Goal: Find specific page/section: Find specific page/section

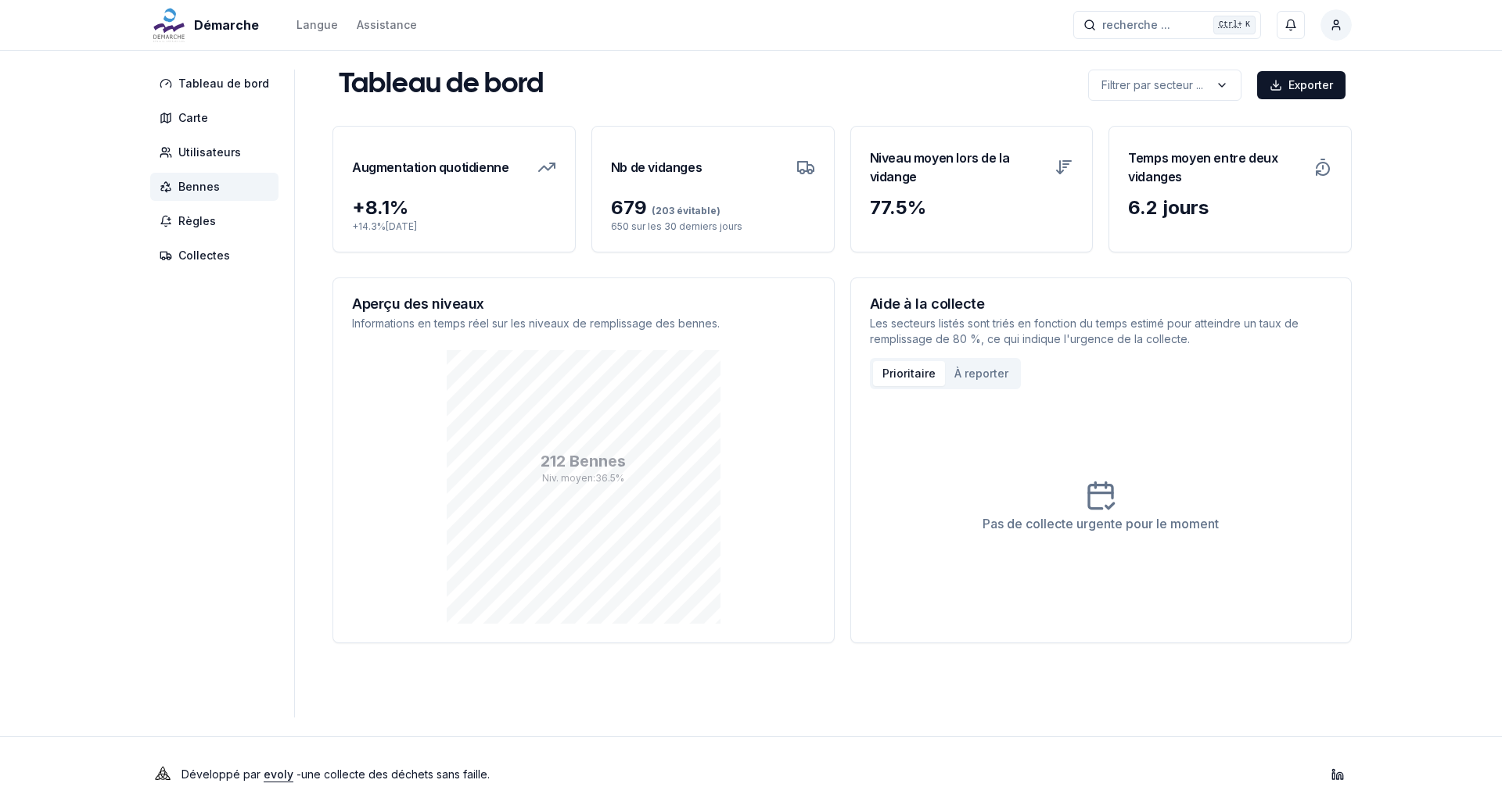
click at [193, 187] on span "Bennes" at bounding box center [199, 186] width 41 height 15
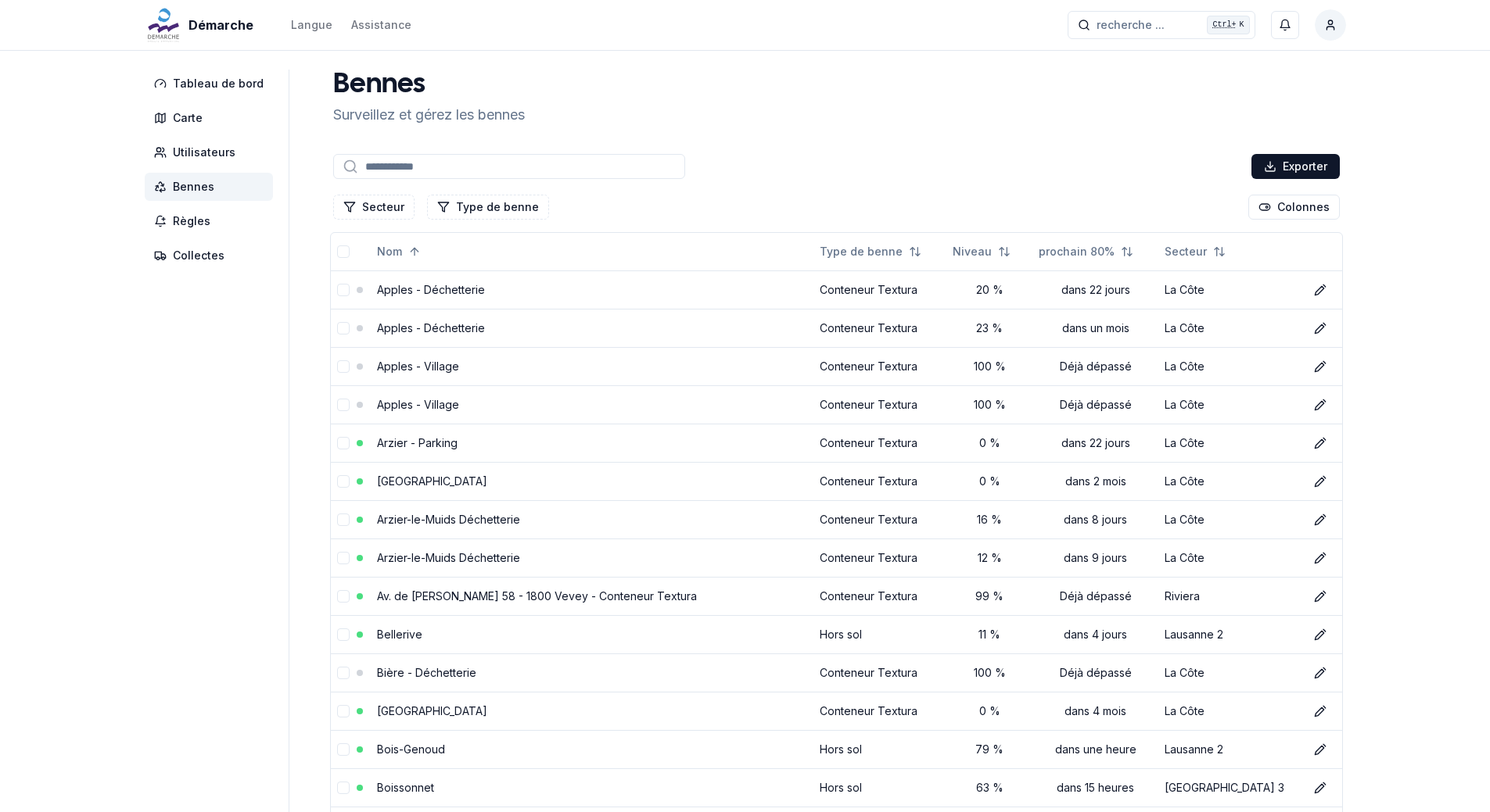
click at [186, 188] on span "Bennes" at bounding box center [194, 186] width 41 height 15
click at [380, 203] on button "Secteur" at bounding box center [374, 207] width 82 height 25
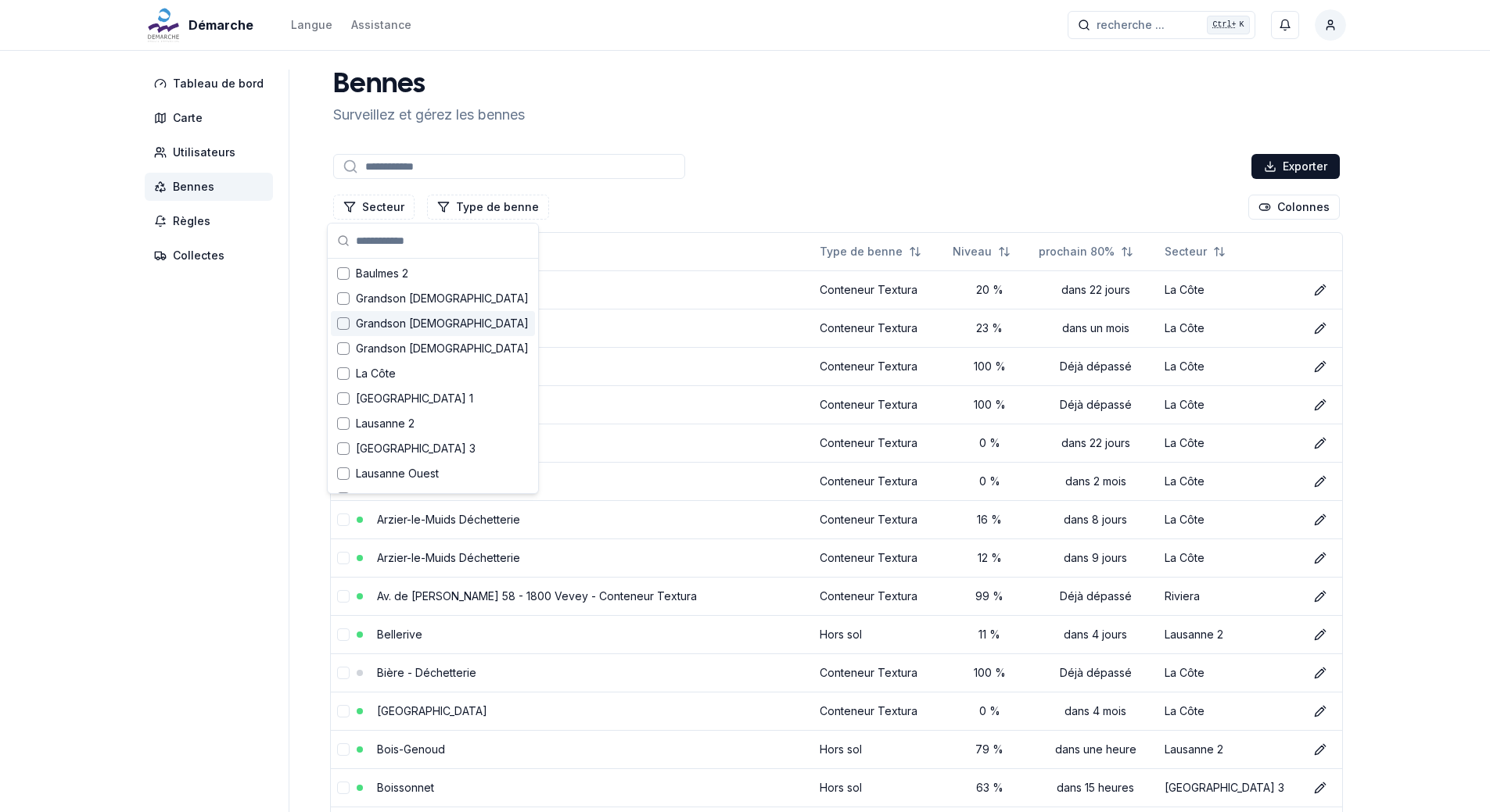
scroll to position [78, 0]
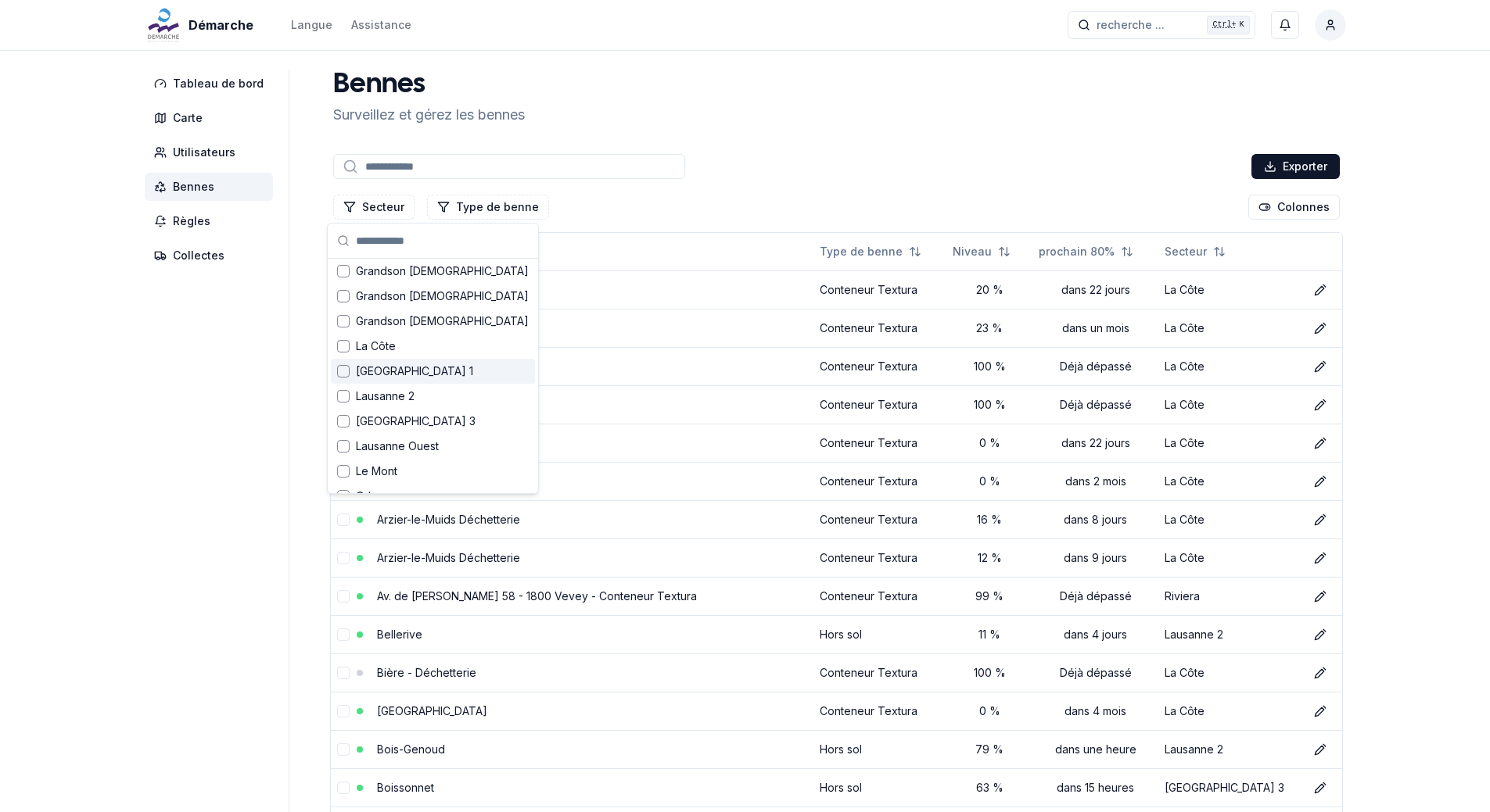
click at [338, 371] on div "Suggestions" at bounding box center [343, 371] width 13 height 13
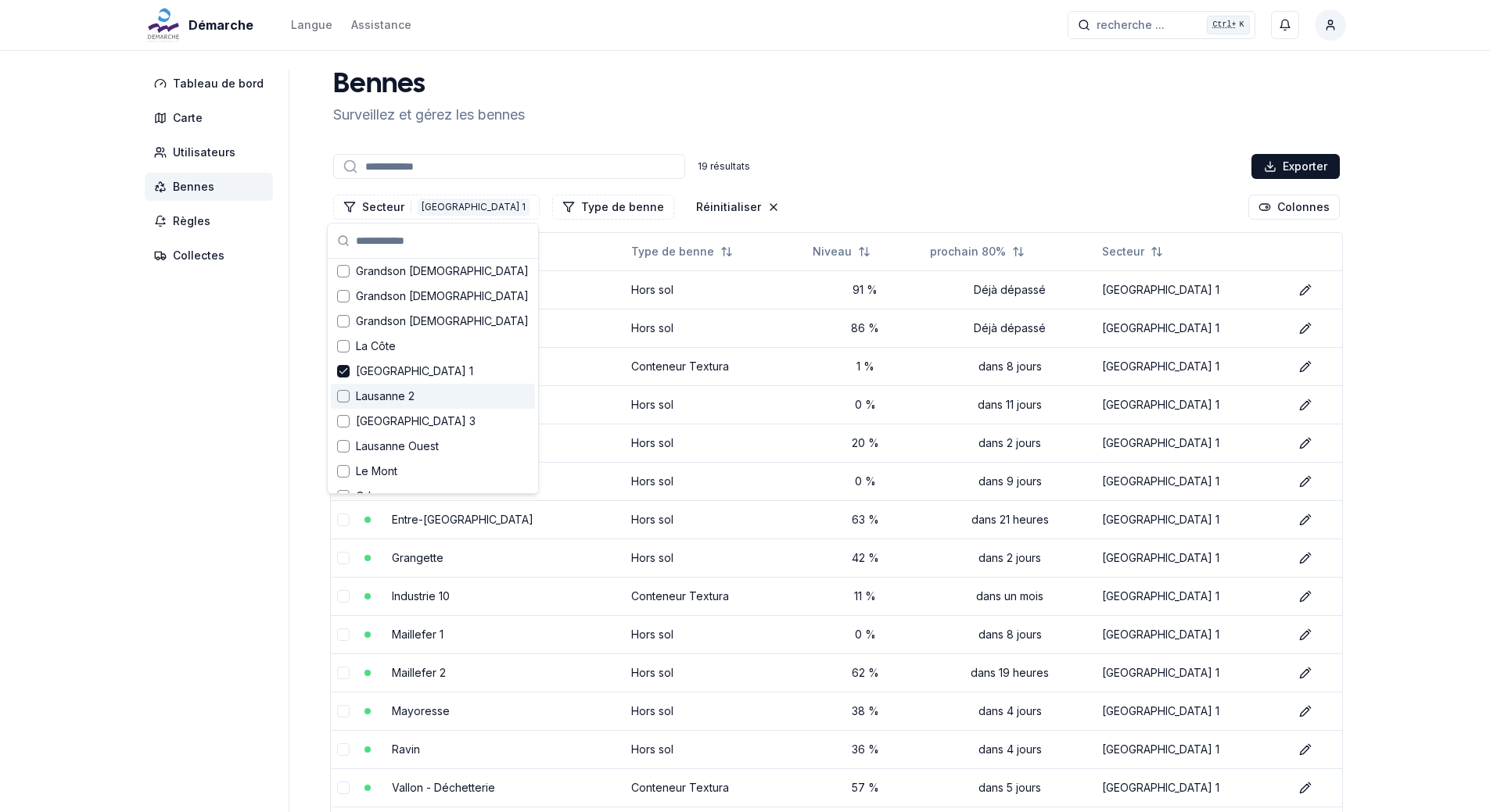
click at [349, 402] on div "Lausanne 2" at bounding box center [433, 396] width 204 height 25
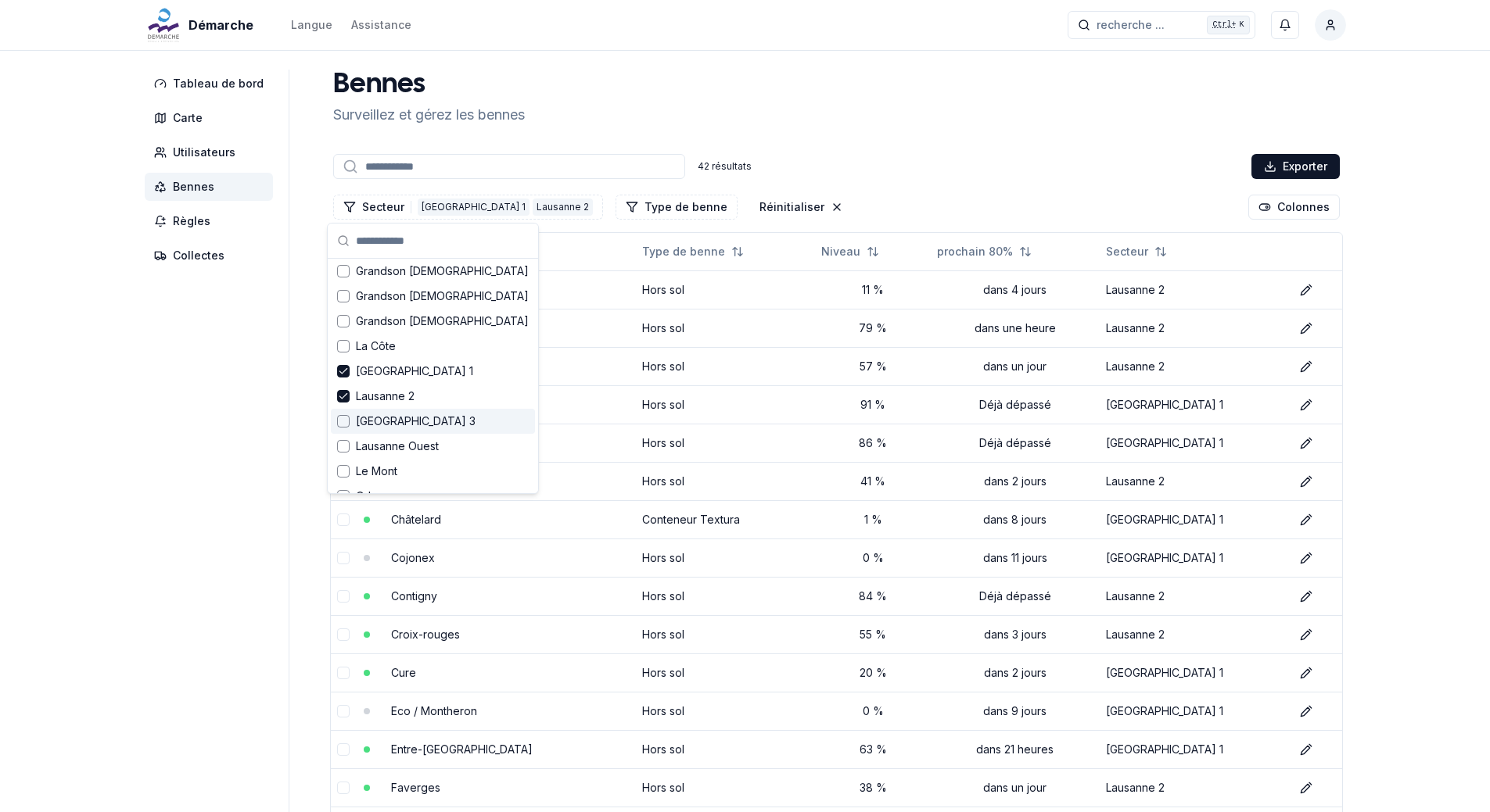
click at [345, 419] on div "Suggestions" at bounding box center [343, 421] width 13 height 13
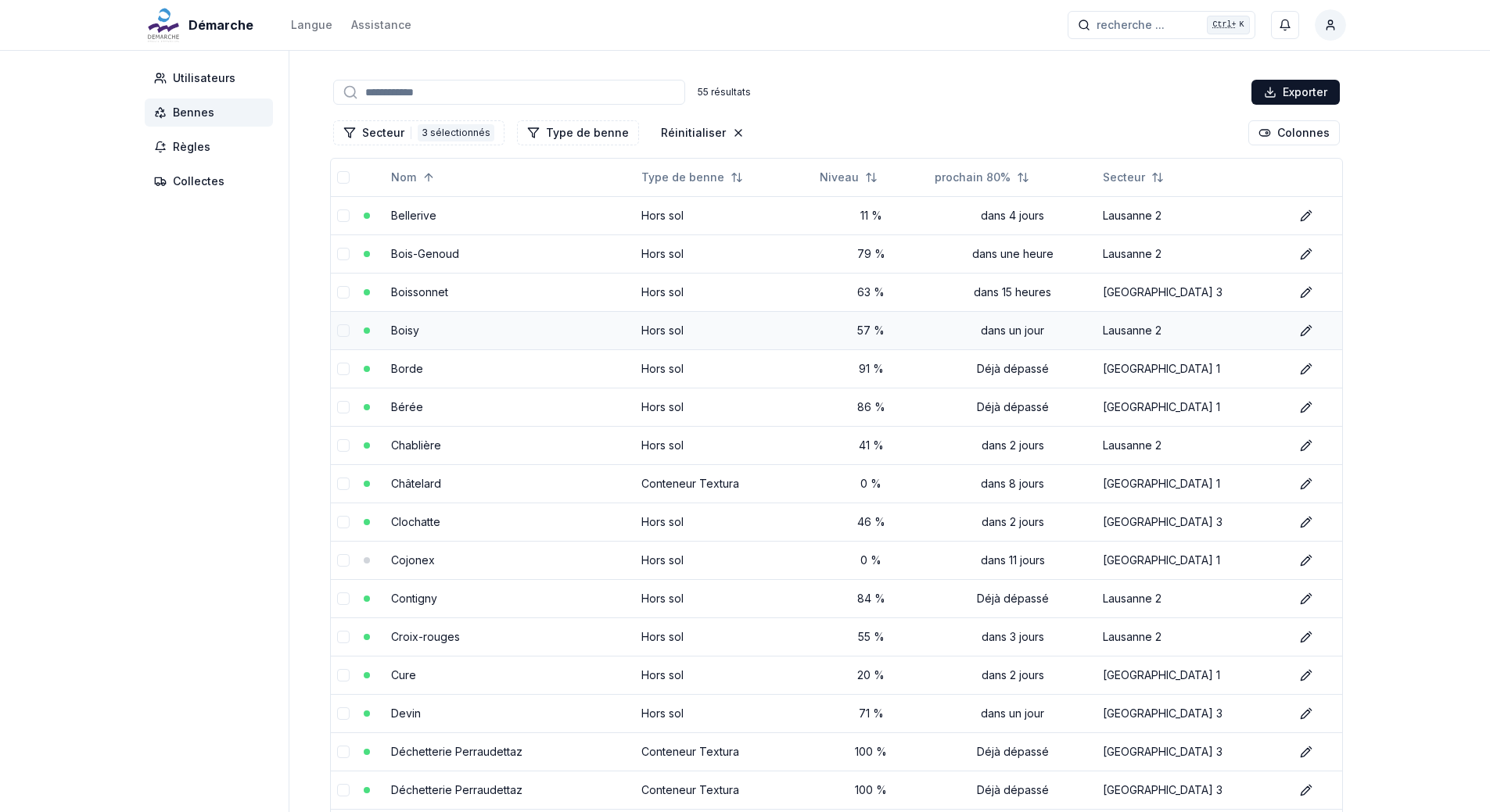
scroll to position [0, 0]
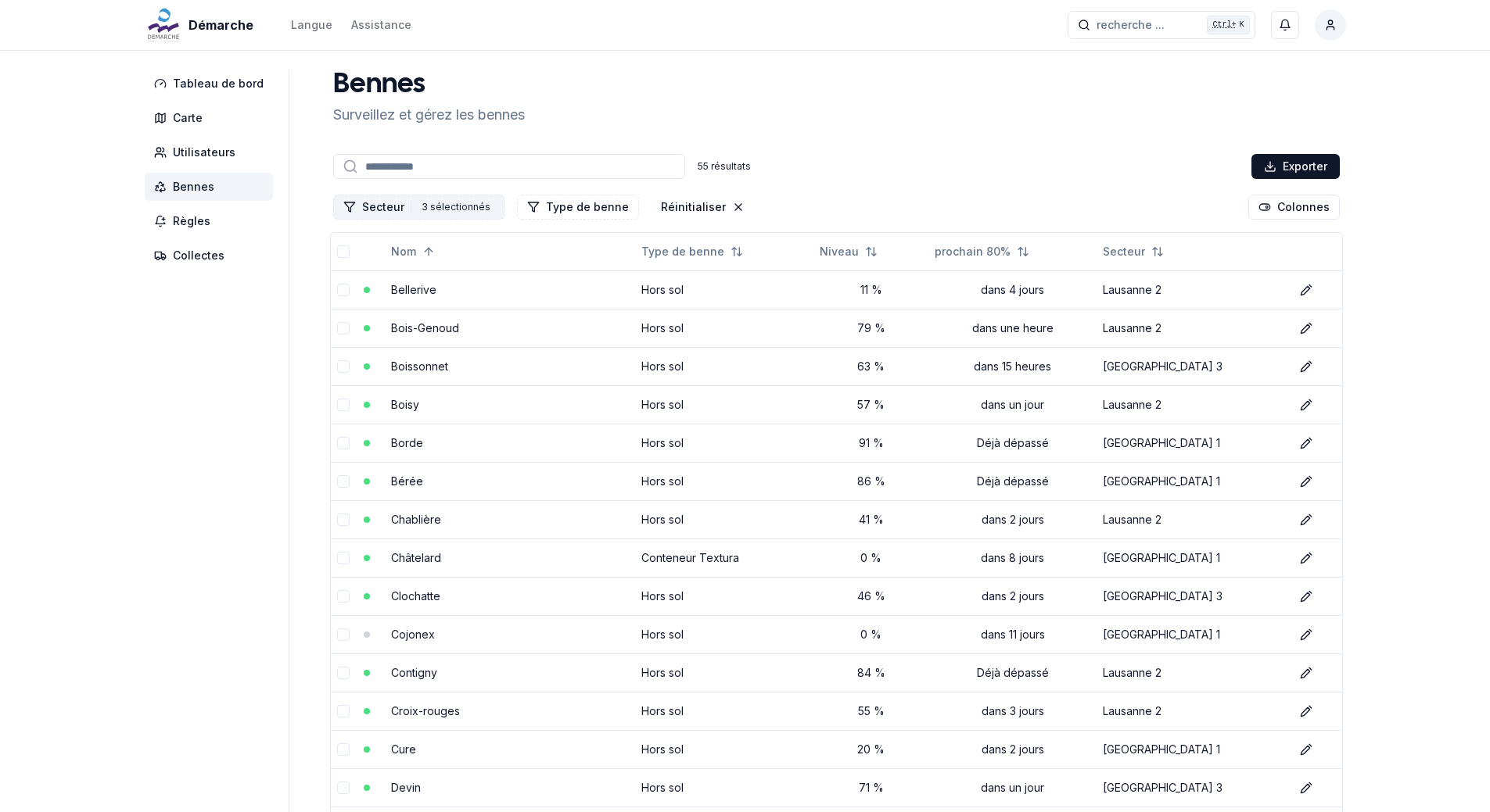
click at [389, 207] on button "Secteur 3 3 sélectionnés" at bounding box center [419, 207] width 171 height 25
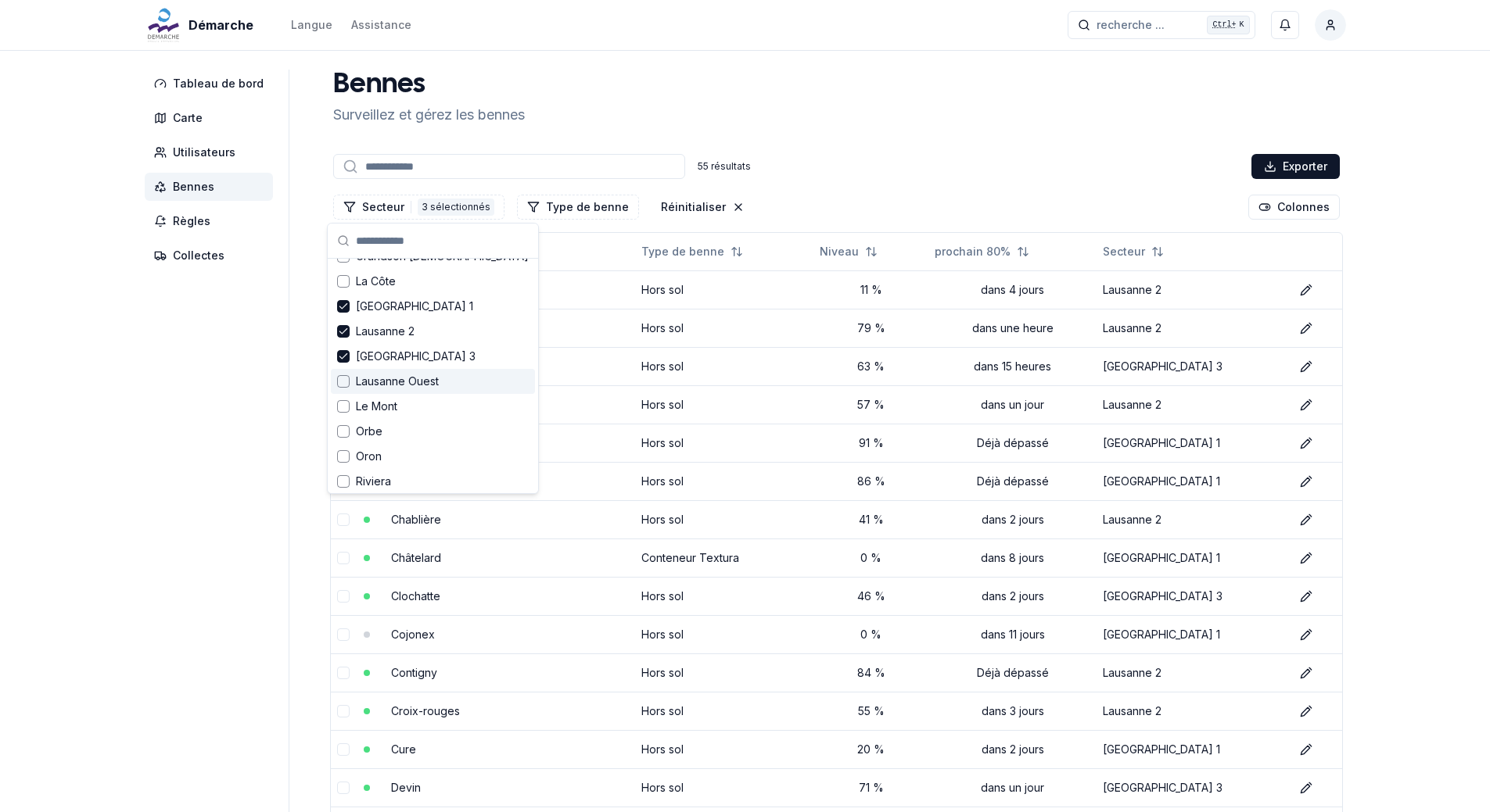
scroll to position [78, 0]
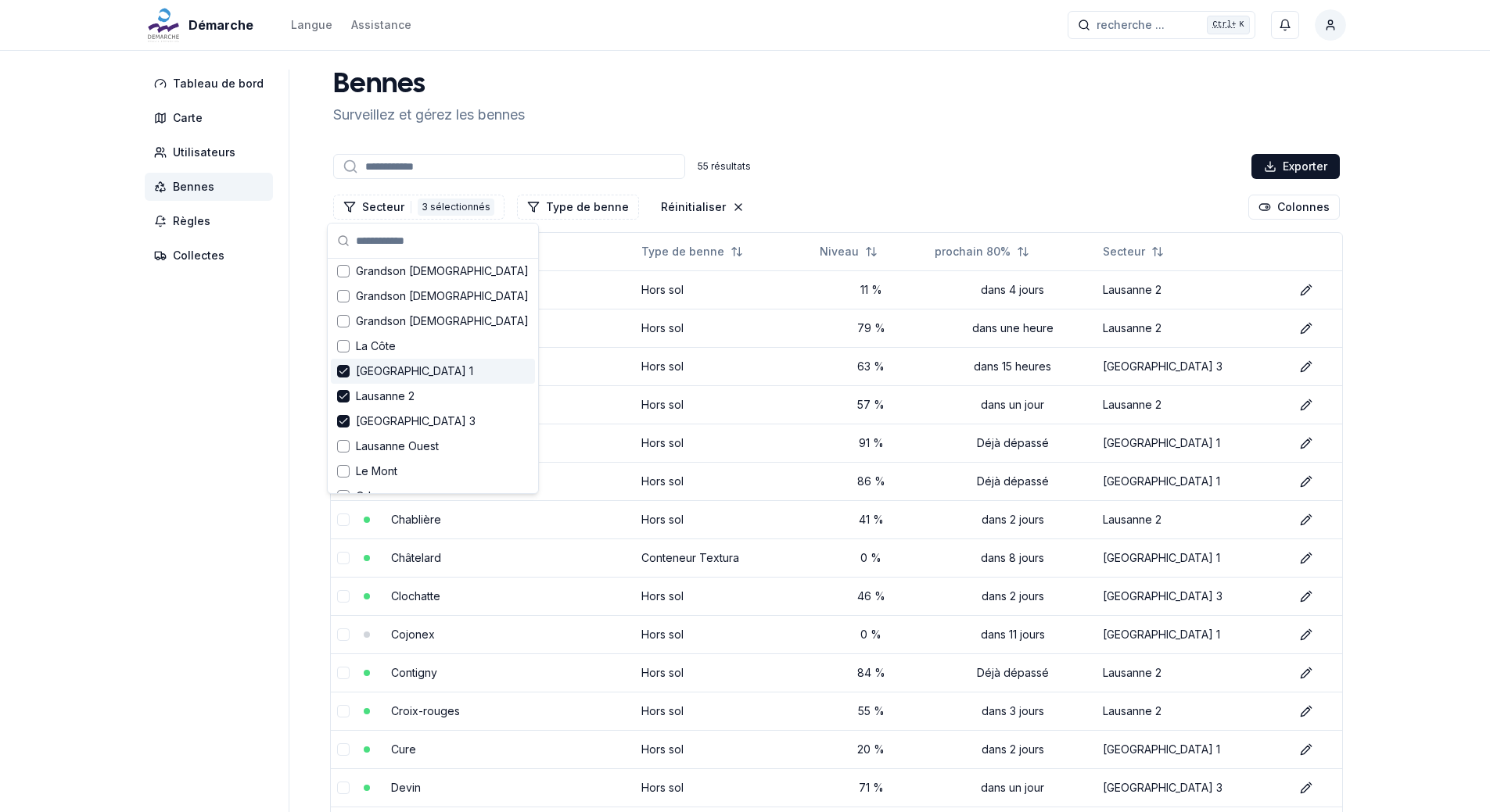
click at [350, 370] on div "[GEOGRAPHIC_DATA] 1" at bounding box center [433, 371] width 204 height 25
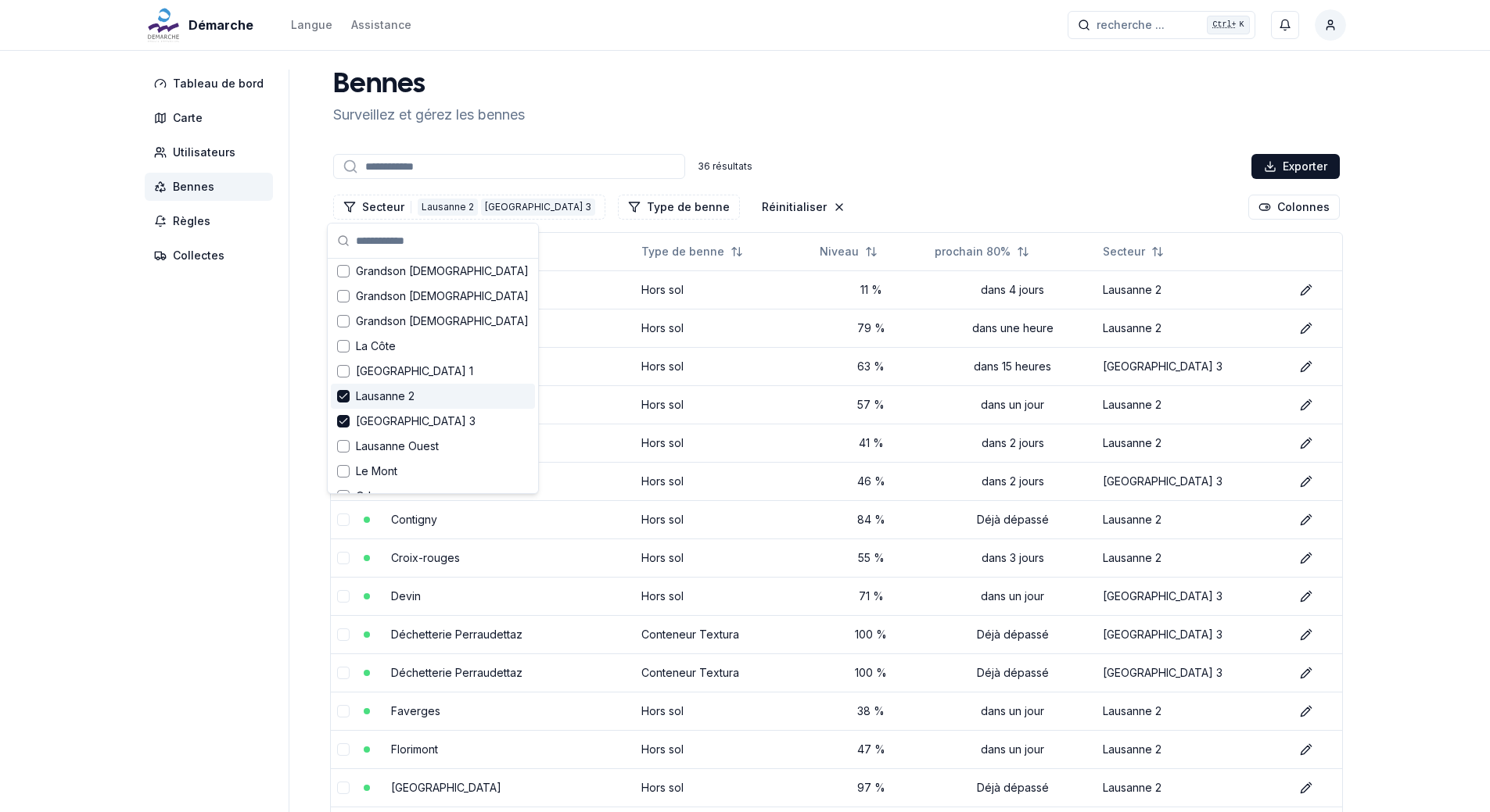
click at [349, 396] on div "Suggestions" at bounding box center [343, 396] width 13 height 13
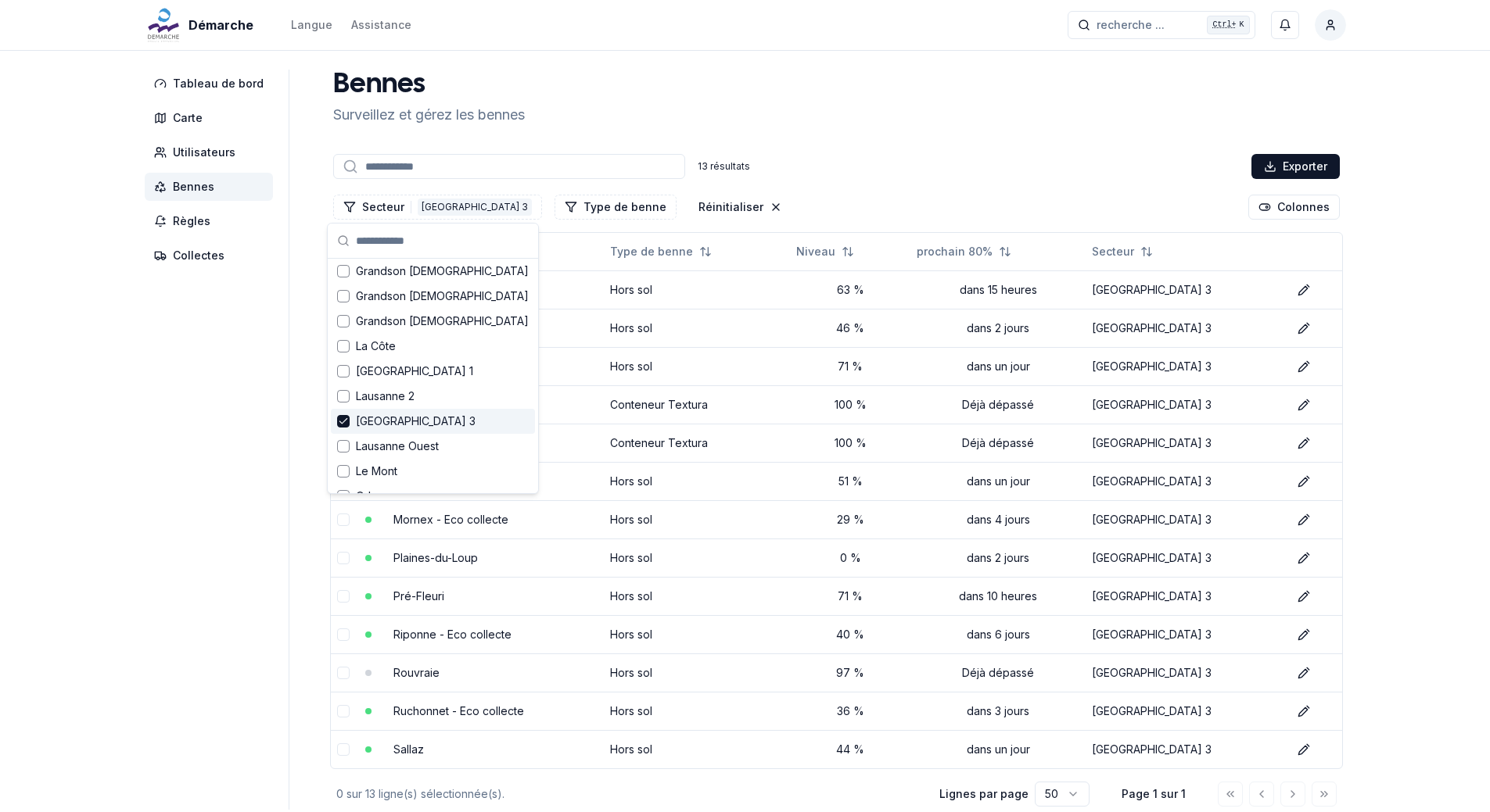
click at [343, 422] on polyline "Suggestions" at bounding box center [343, 421] width 7 height 4
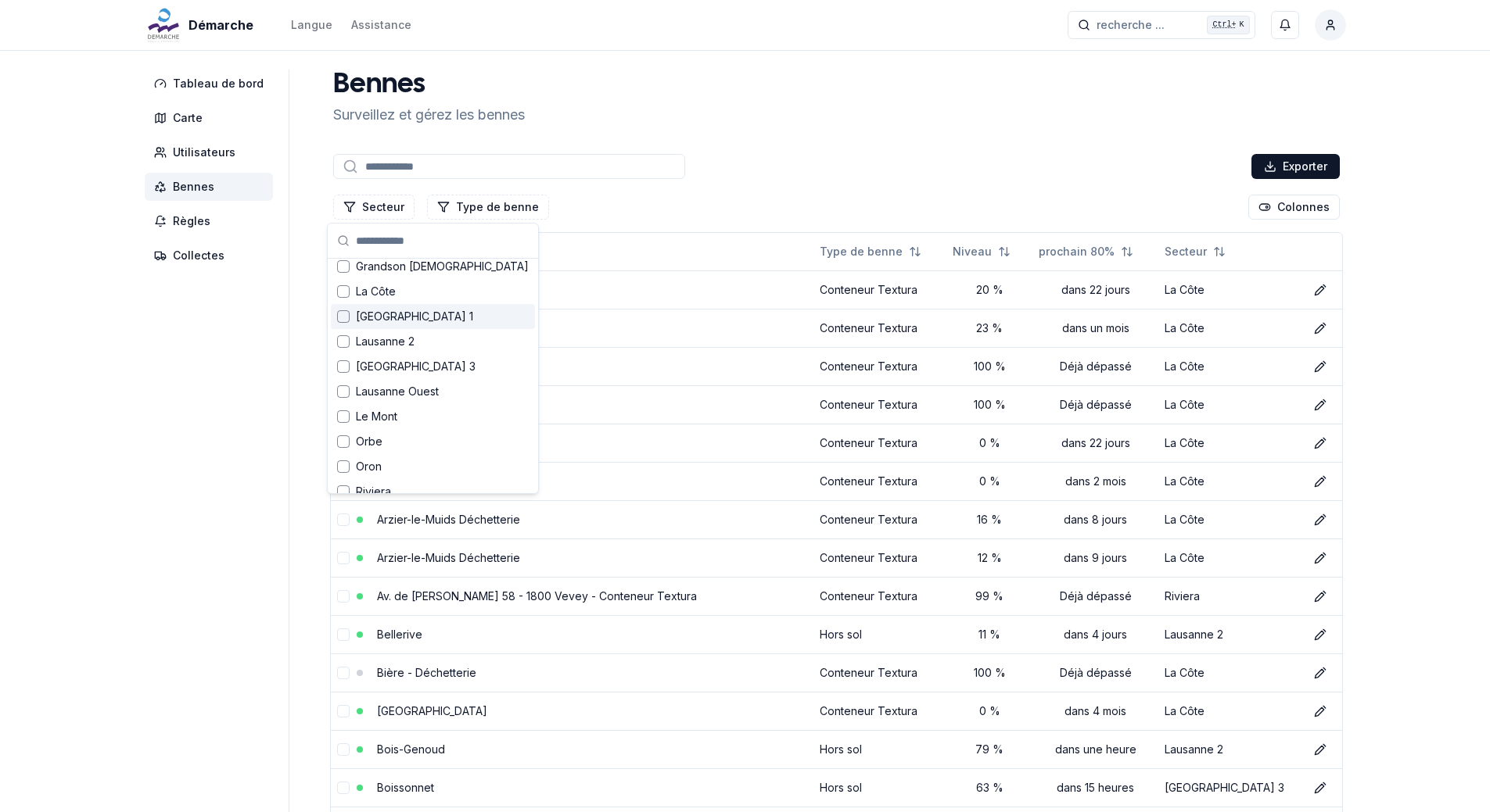
scroll to position [156, 0]
click at [346, 393] on div "Suggestions" at bounding box center [343, 393] width 13 height 13
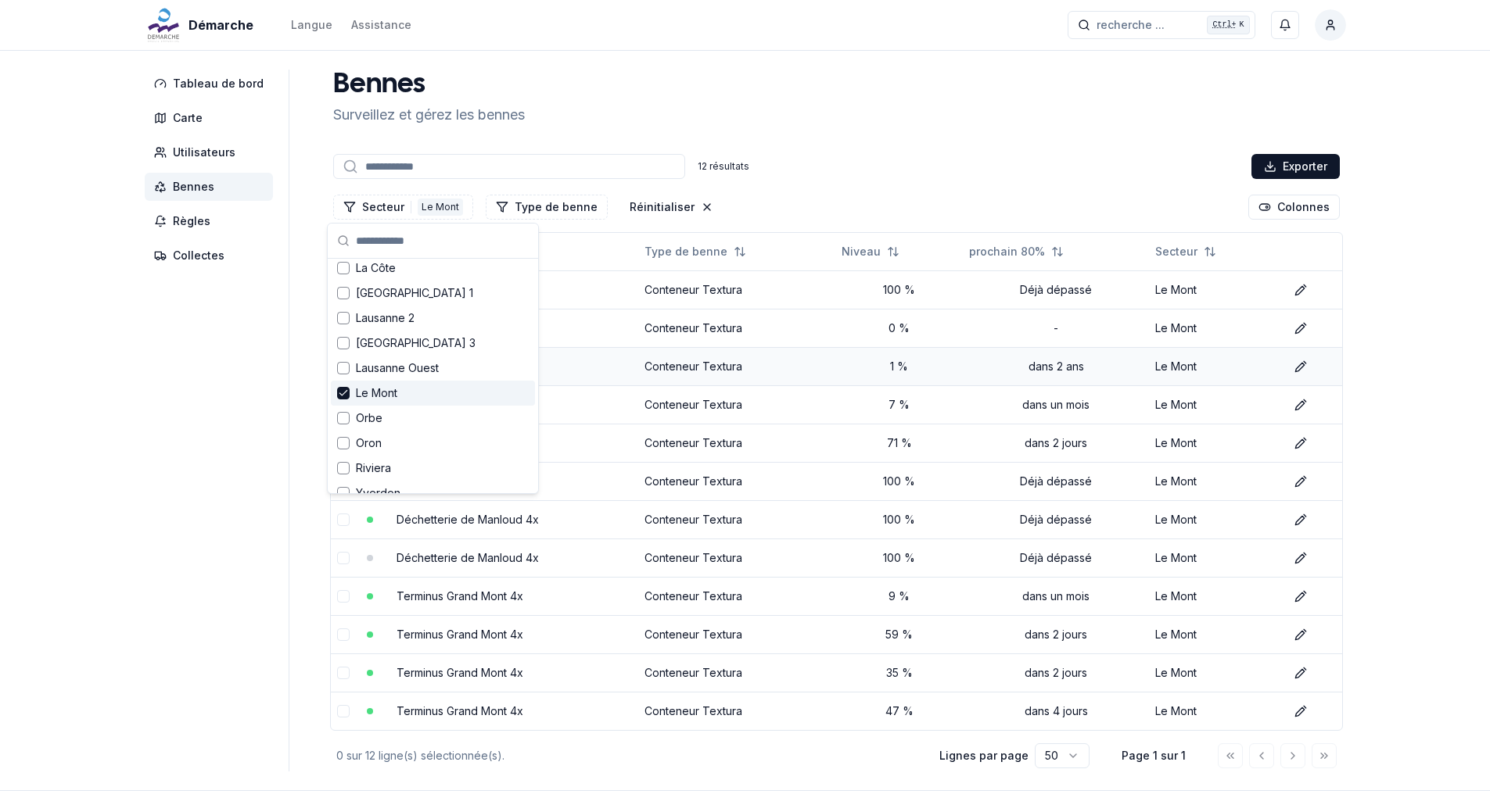
click at [777, 347] on td "Conteneur Textura" at bounding box center [737, 366] width 198 height 39
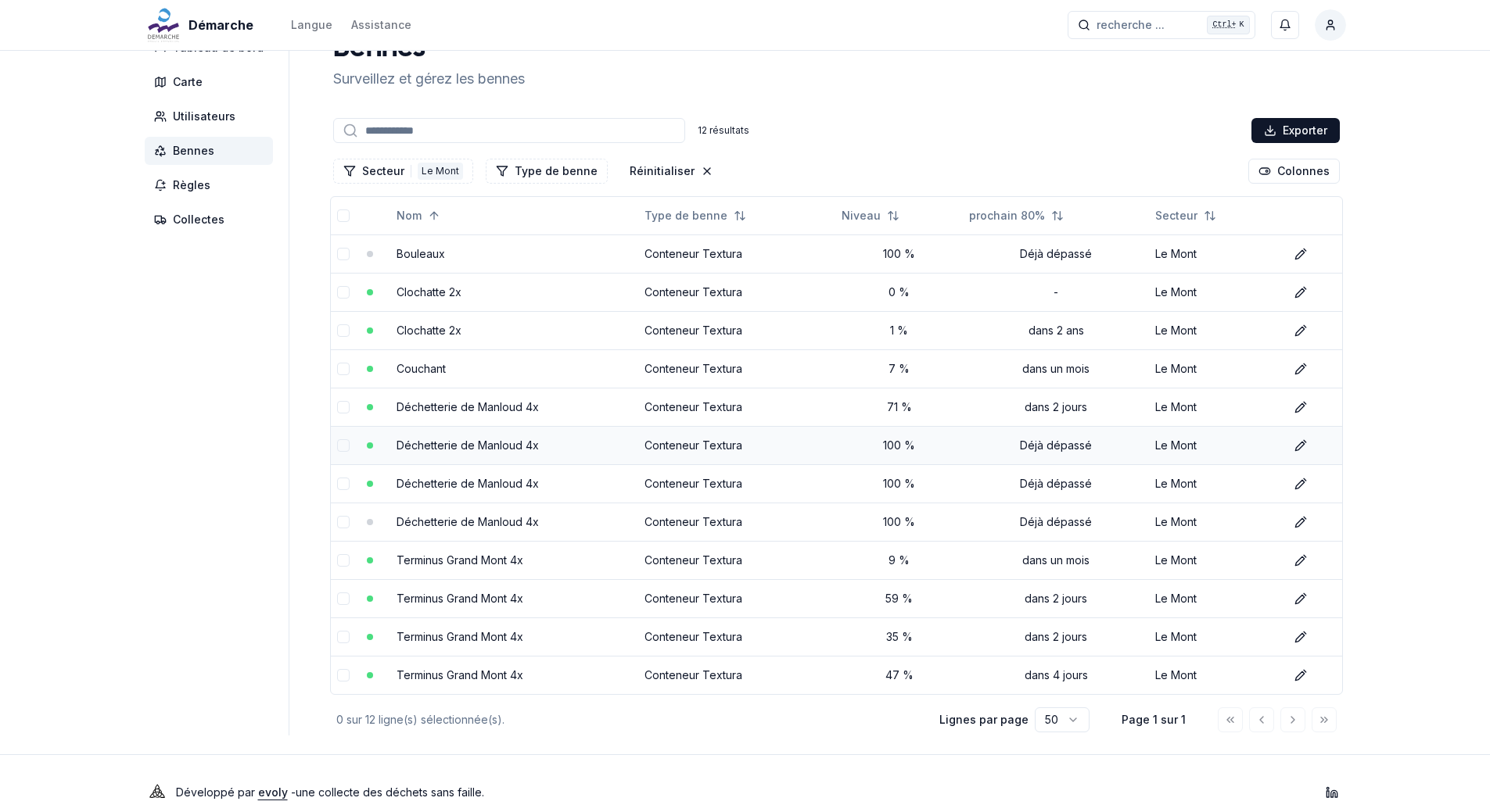
scroll to position [54, 0]
